Goal: Navigation & Orientation: Understand site structure

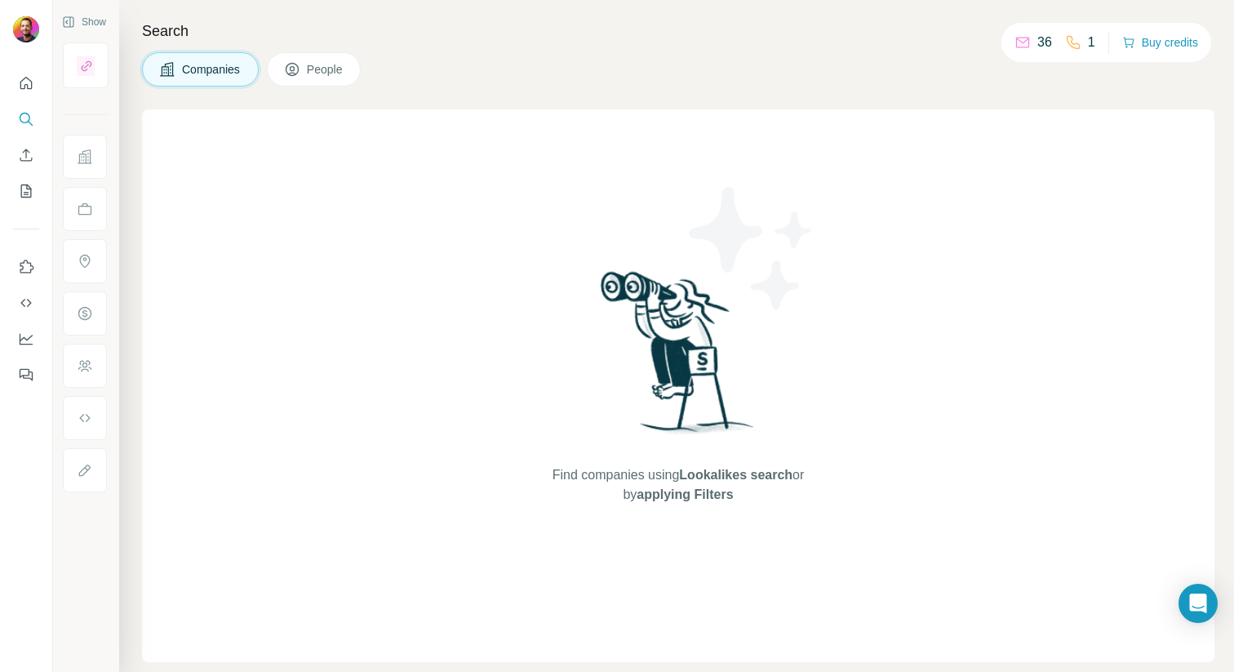
click at [336, 73] on span "People" at bounding box center [326, 69] width 38 height 16
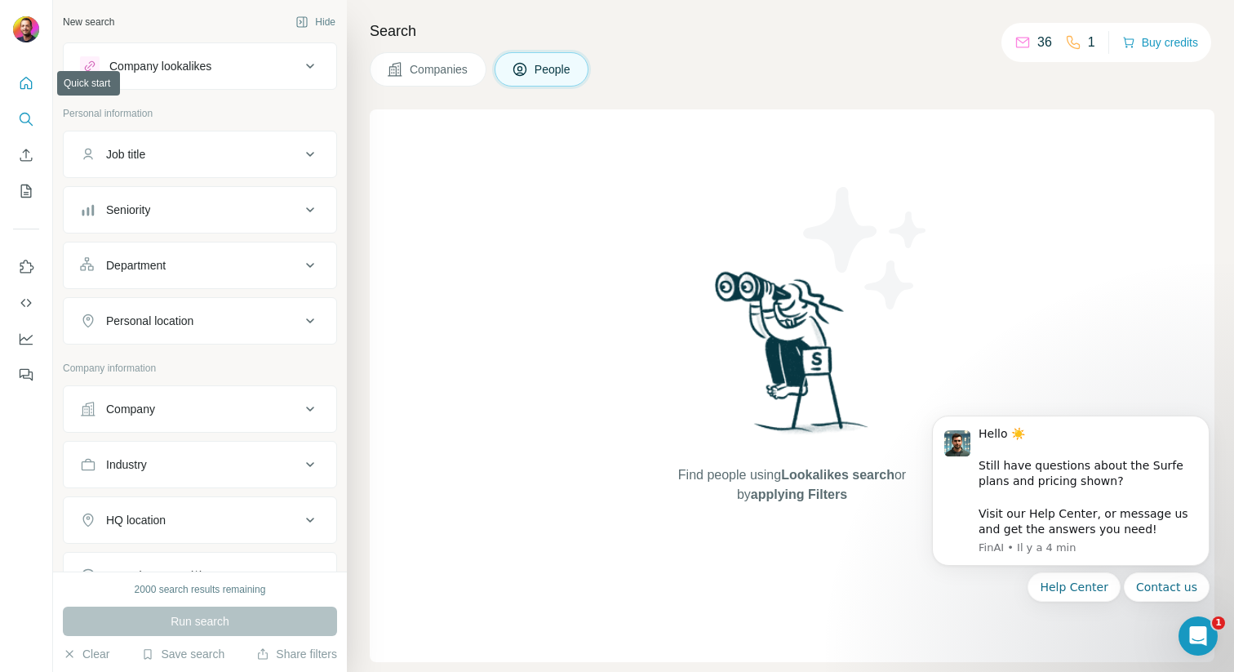
click at [29, 82] on icon "Quick start" at bounding box center [26, 83] width 16 height 16
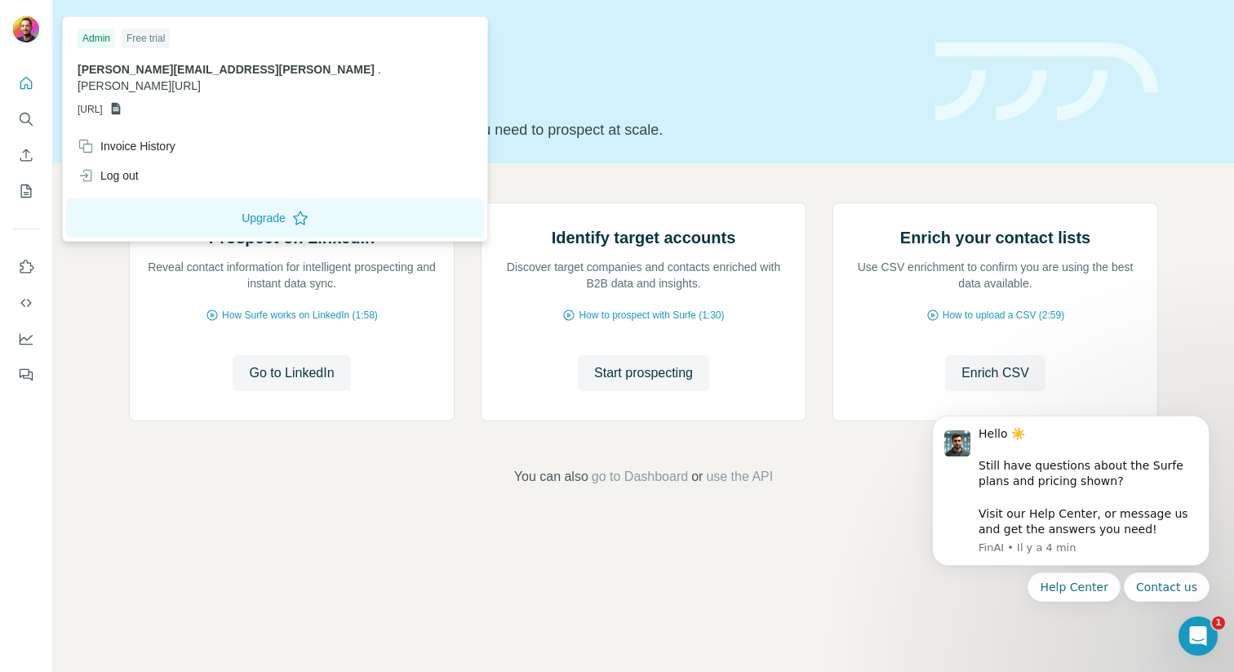
click at [33, 33] on img at bounding box center [26, 29] width 26 height 26
click at [533, 100] on h1 "Let’s prospect together" at bounding box center [522, 92] width 787 height 33
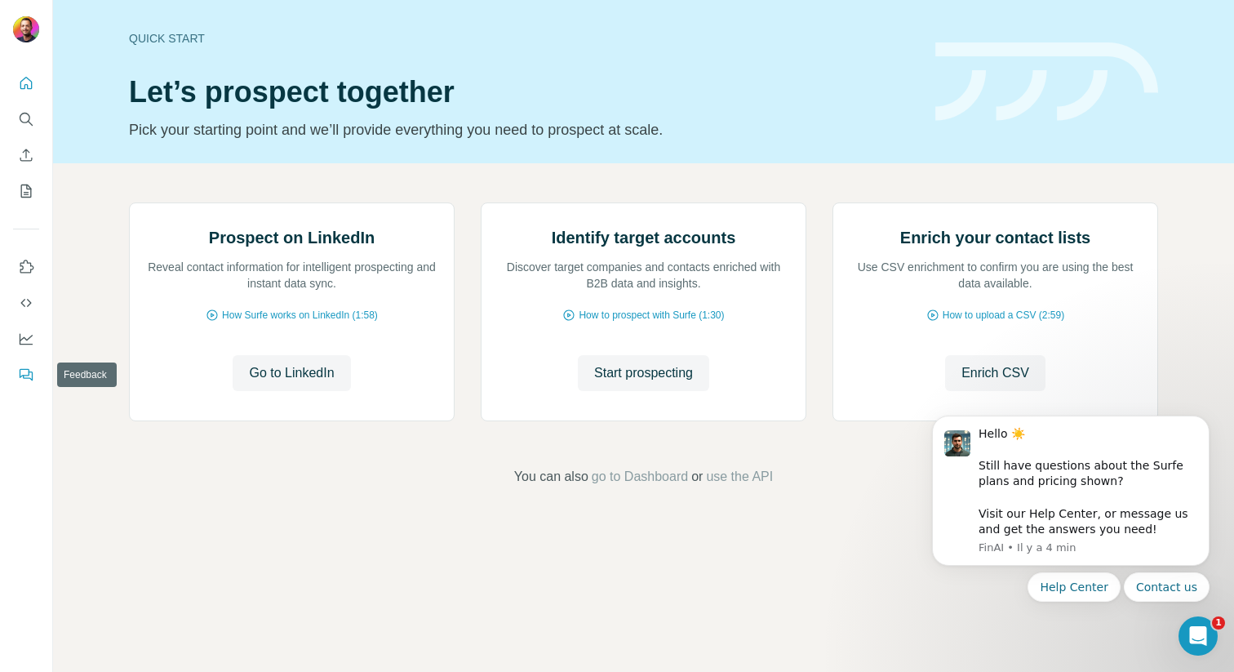
click at [24, 372] on icon "Feedback" at bounding box center [26, 374] width 16 height 16
click at [1196, 622] on icon "Ouvrir le Messenger Intercom" at bounding box center [1195, 633] width 27 height 27
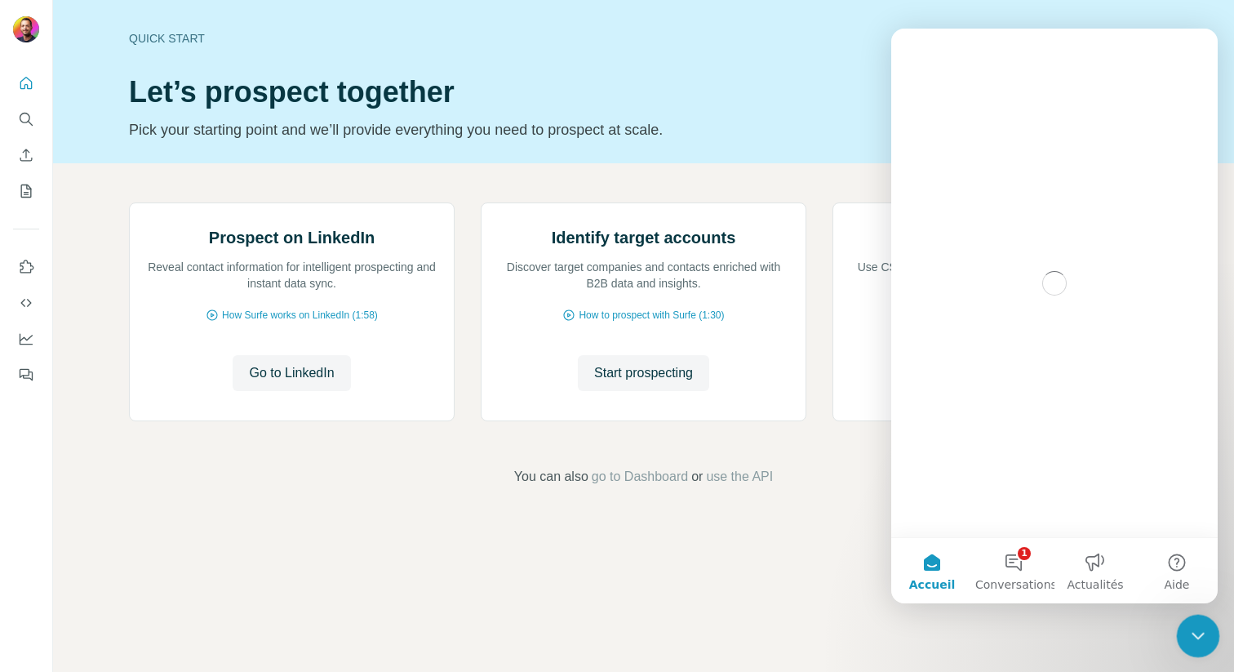
scroll to position [0, 0]
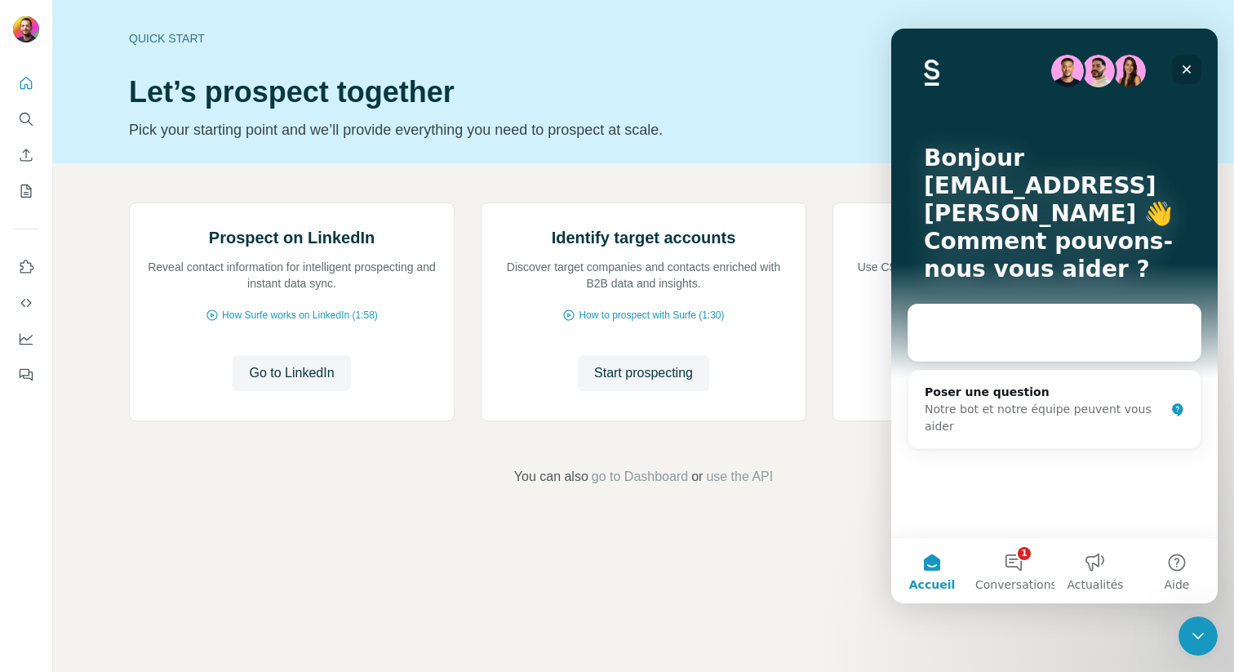
click at [1187, 69] on icon "Fermer" at bounding box center [1186, 69] width 13 height 13
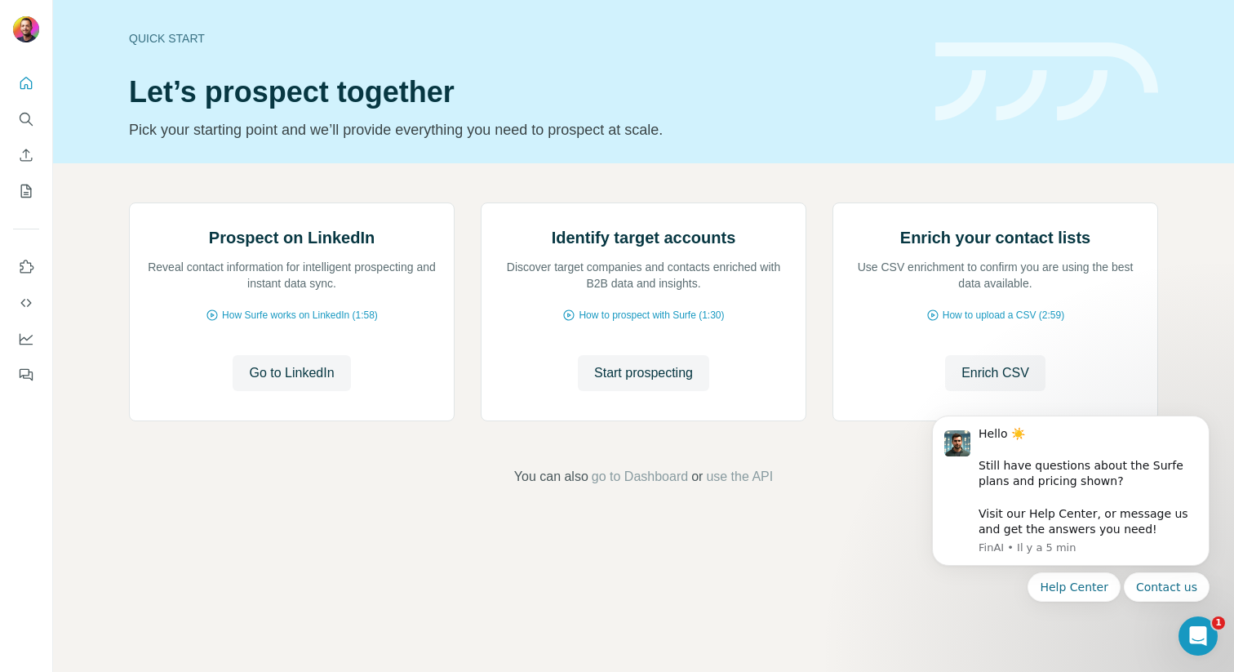
scroll to position [33, 0]
click at [665, 486] on span "go to Dashboard" at bounding box center [640, 477] width 96 height 20
